Goal: Obtain resource: Download file/media

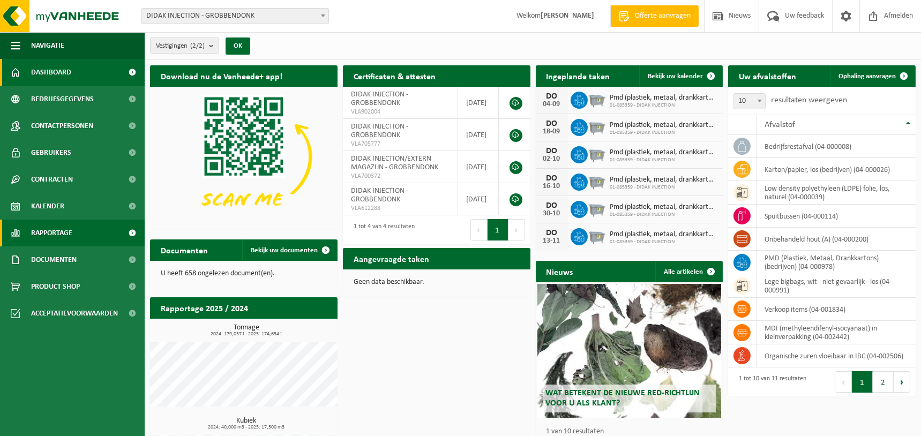
click at [45, 228] on span "Rapportage" at bounding box center [51, 233] width 41 height 27
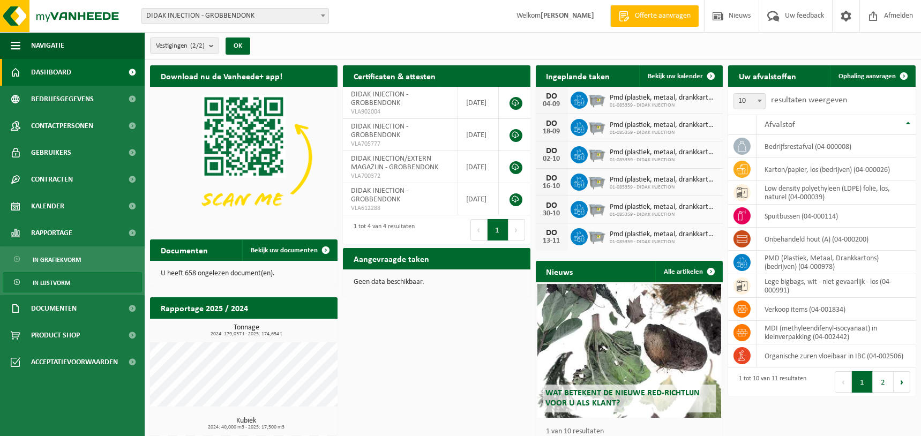
click at [53, 279] on span "In lijstvorm" at bounding box center [52, 283] width 38 height 20
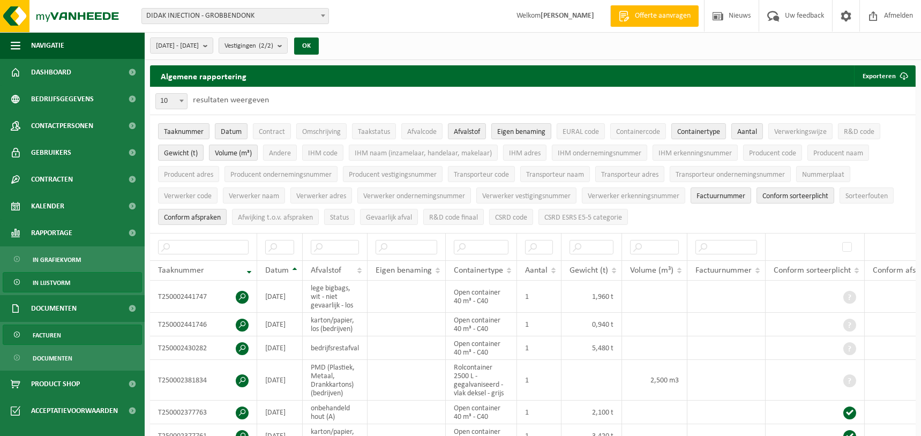
click at [52, 328] on span "Facturen" at bounding box center [47, 335] width 28 height 20
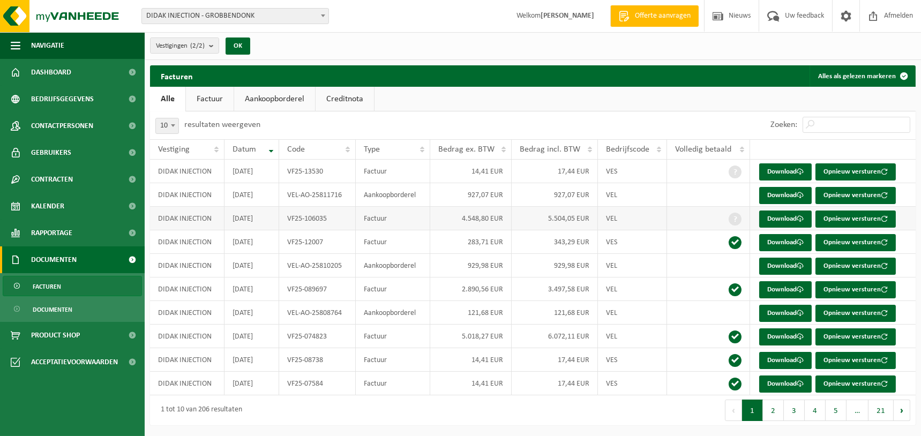
click at [182, 222] on td "DIDAK INJECTION" at bounding box center [187, 219] width 74 height 24
click at [782, 220] on link "Download" at bounding box center [785, 219] width 53 height 17
